Goal: Information Seeking & Learning: Learn about a topic

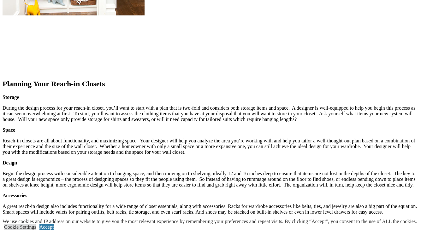
scroll to position [903, 0]
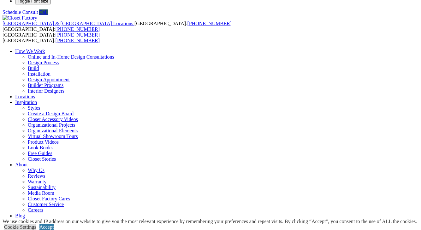
scroll to position [0, 0]
